Goal: Find specific page/section: Find specific page/section

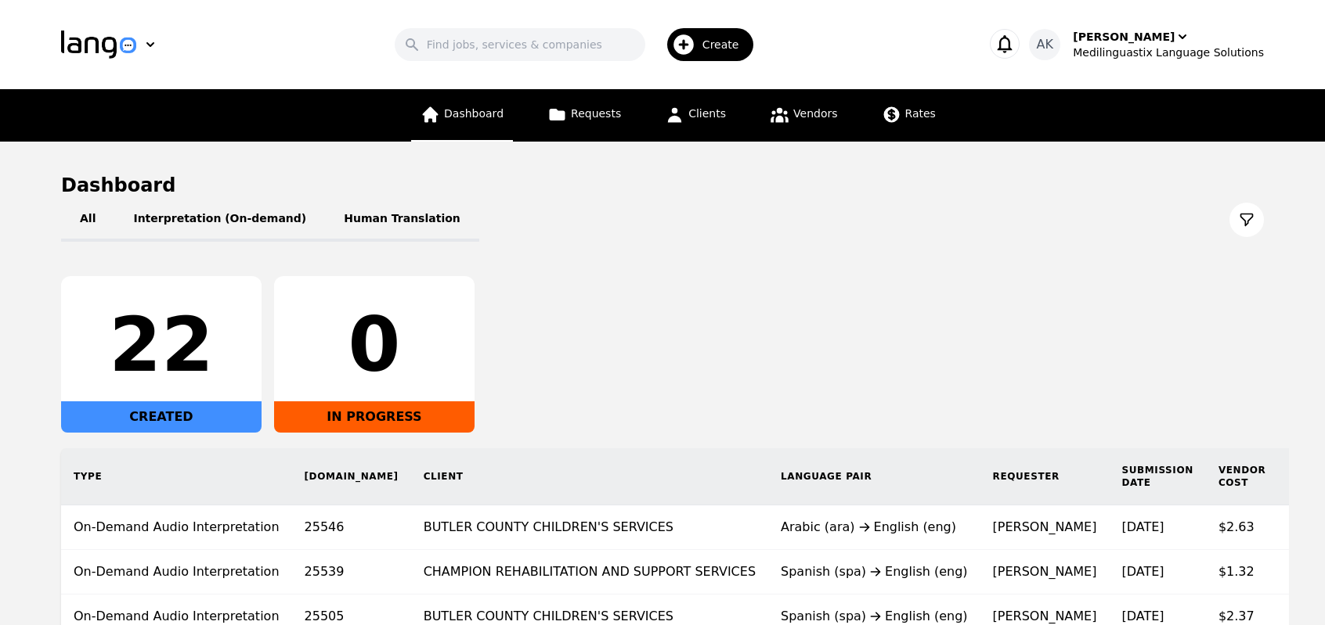
click at [492, 122] on link "Dashboard" at bounding box center [462, 115] width 102 height 52
click at [634, 398] on div "22 CREATED 0 IN PROGRESS" at bounding box center [662, 354] width 1202 height 157
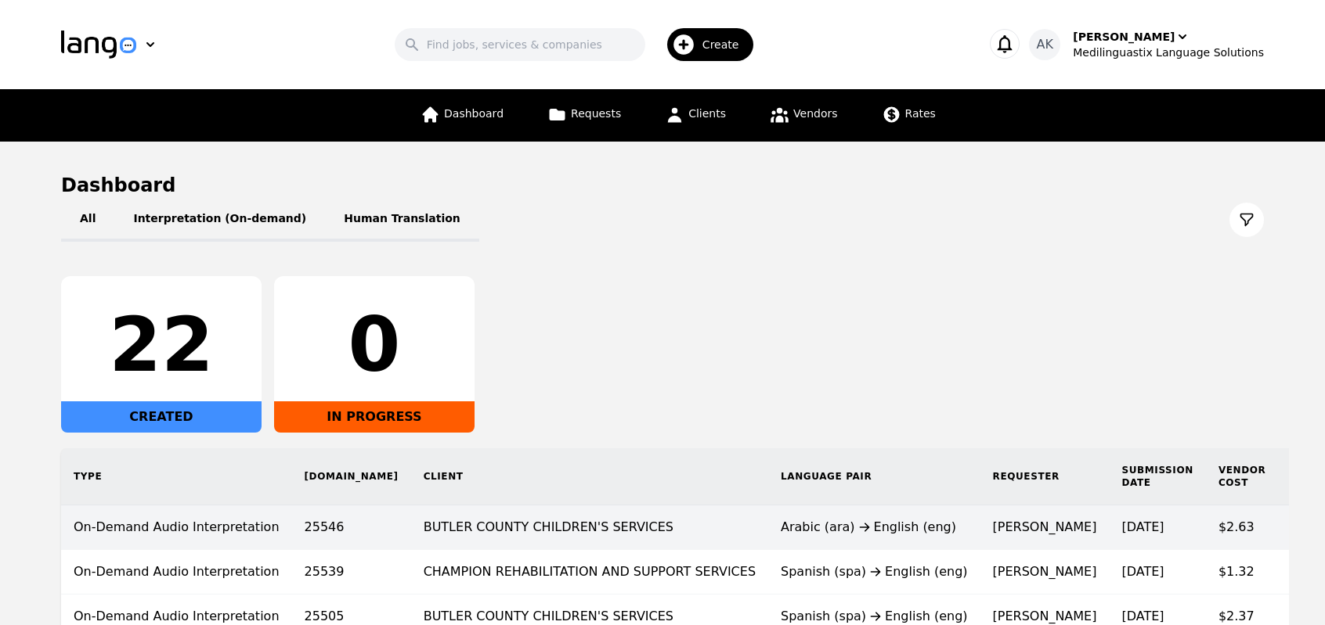
click at [641, 517] on td "BUTLER COUNTY CHILDREN'S SERVICES" at bounding box center [589, 528] width 357 height 45
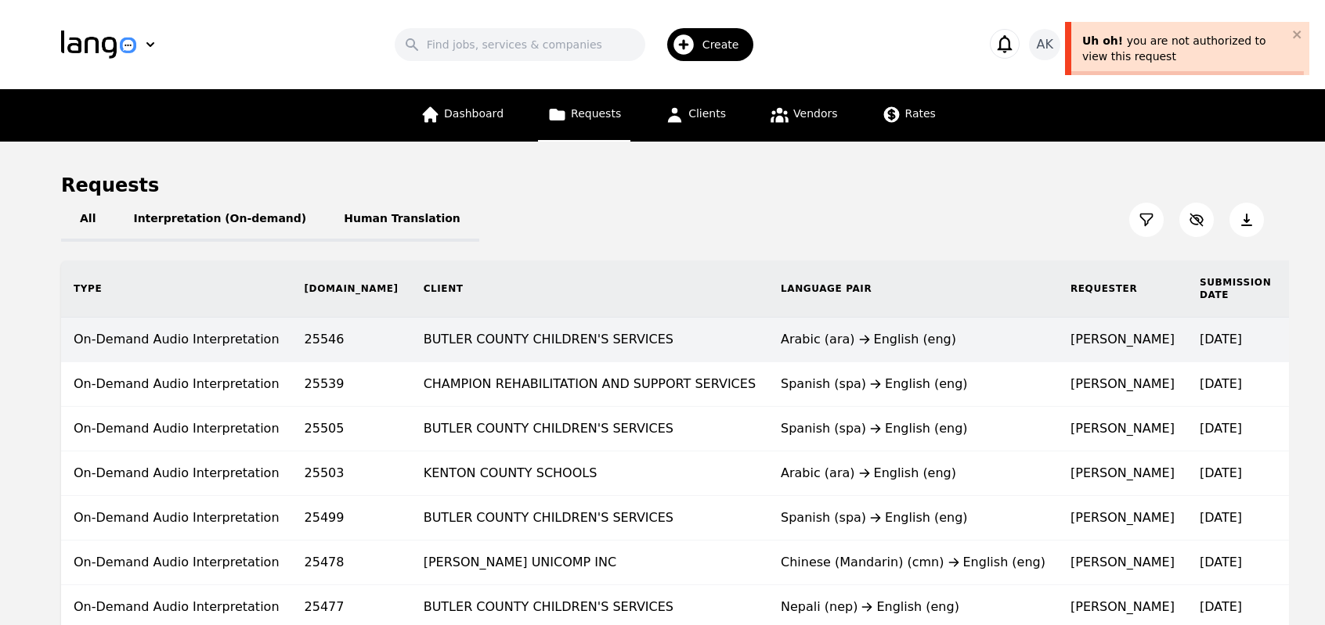
click at [411, 342] on td "BUTLER COUNTY CHILDREN'S SERVICES" at bounding box center [589, 340] width 357 height 45
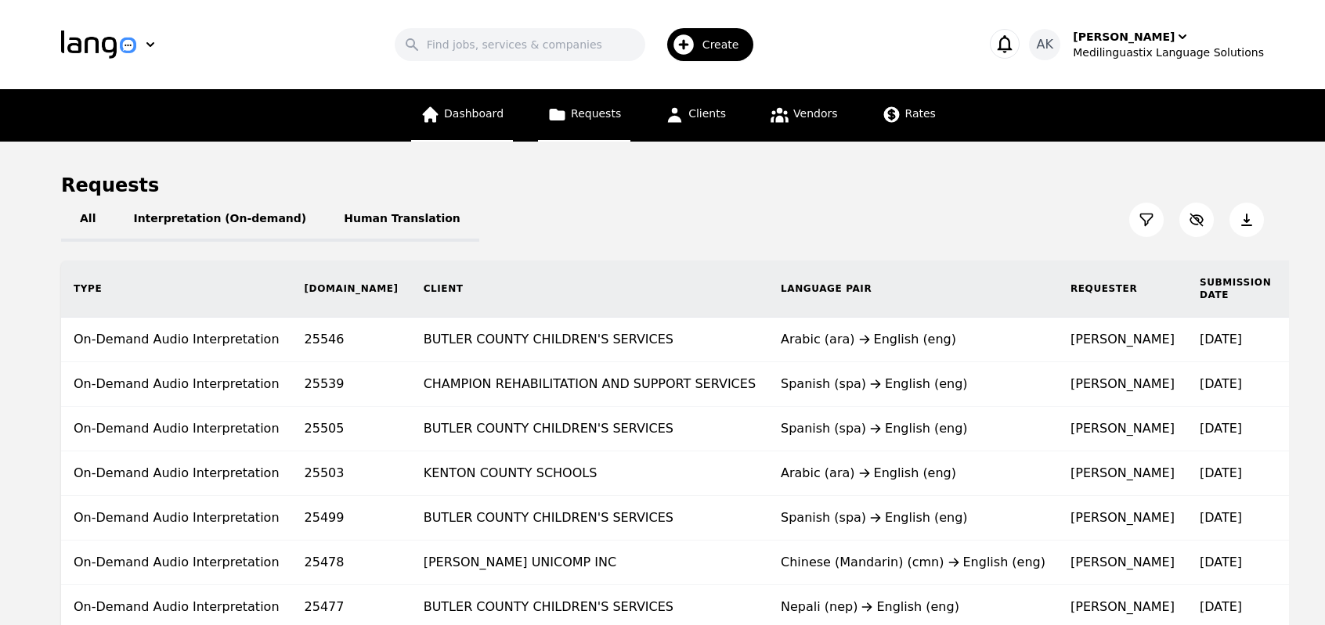
click at [463, 121] on link "Dashboard" at bounding box center [462, 115] width 102 height 52
